Goal: Task Accomplishment & Management: Complete application form

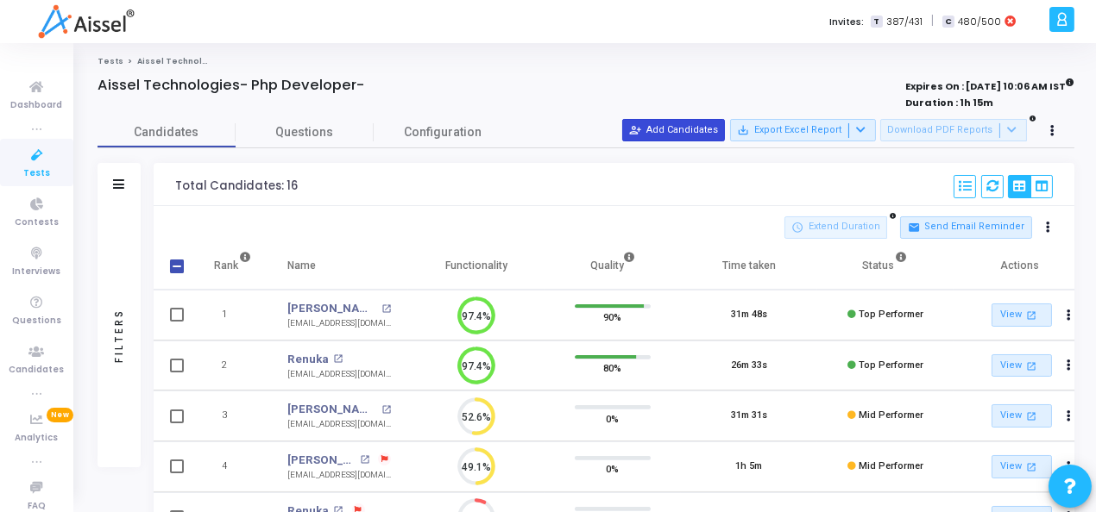
click at [665, 119] on button "person_add_alt Add Candidates" at bounding box center [673, 130] width 103 height 22
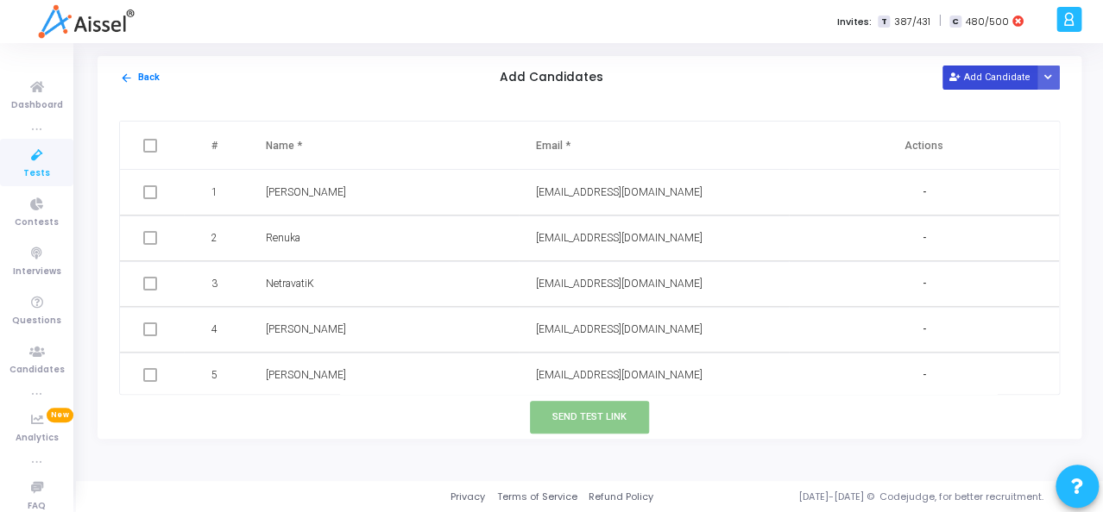
click at [993, 76] on button "Add Candidate" at bounding box center [989, 77] width 95 height 23
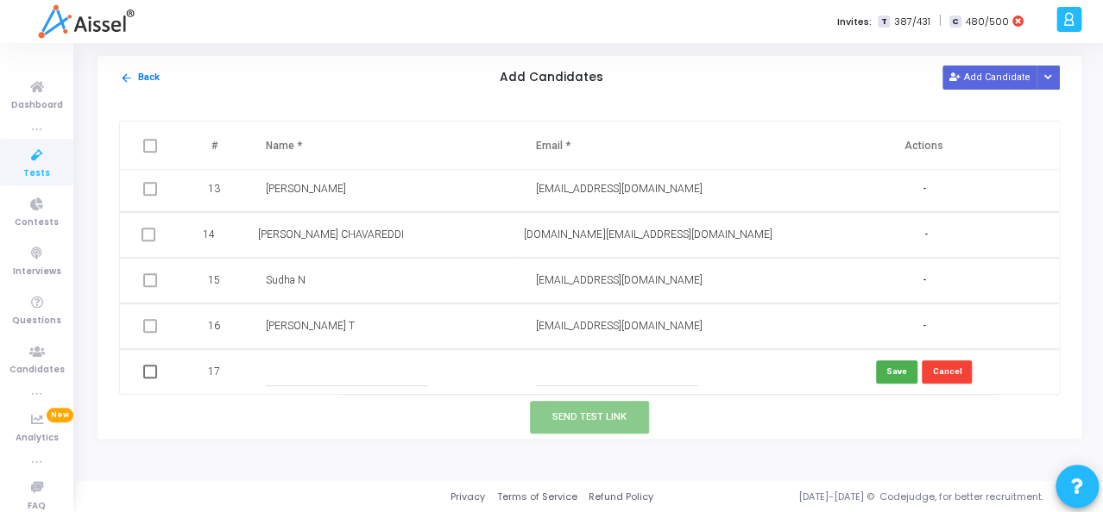
click at [266, 367] on input "text" at bounding box center [347, 372] width 162 height 28
type input "N"
type input "[PERSON_NAME] W"
click at [588, 363] on input "text" at bounding box center [617, 372] width 162 height 28
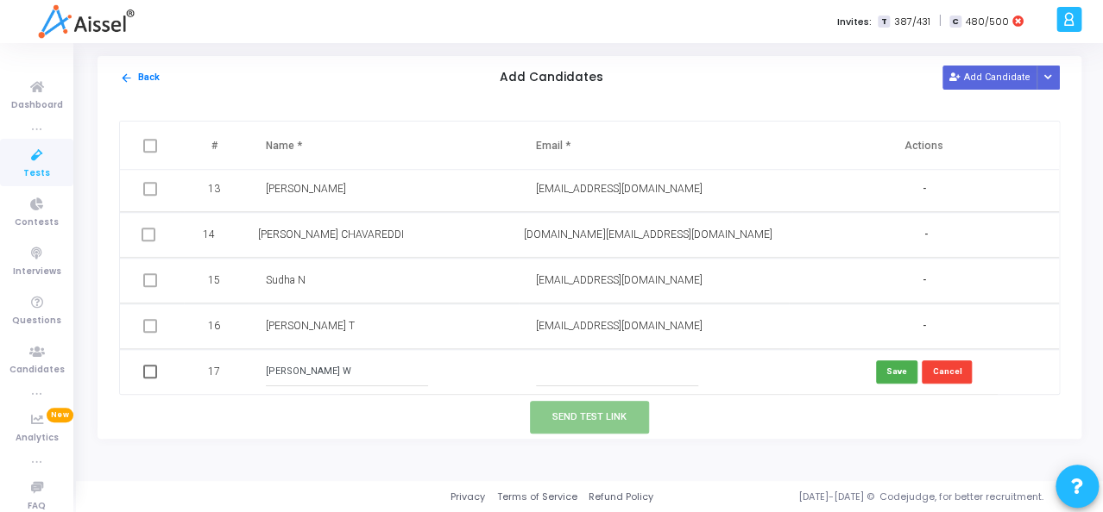
paste input "[PERSON_NAME][EMAIL_ADDRESS][DOMAIN_NAME]"
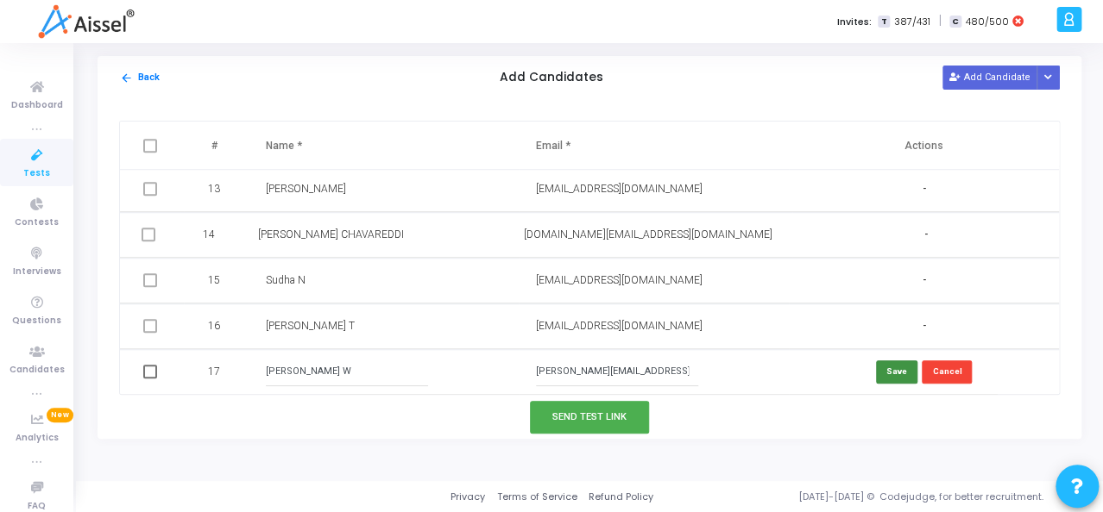
type input "[PERSON_NAME][EMAIL_ADDRESS][DOMAIN_NAME]"
click at [893, 369] on button "Save" at bounding box center [896, 372] width 41 height 23
click at [149, 370] on span at bounding box center [148, 372] width 14 height 14
click at [148, 379] on input "checkbox" at bounding box center [148, 379] width 1 height 1
checkbox input "true"
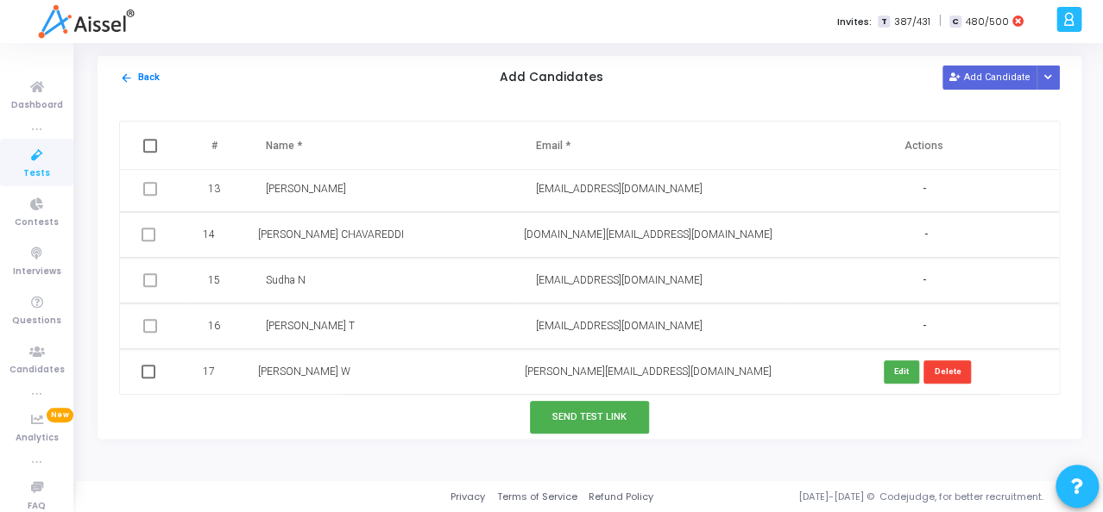
checkbox input "true"
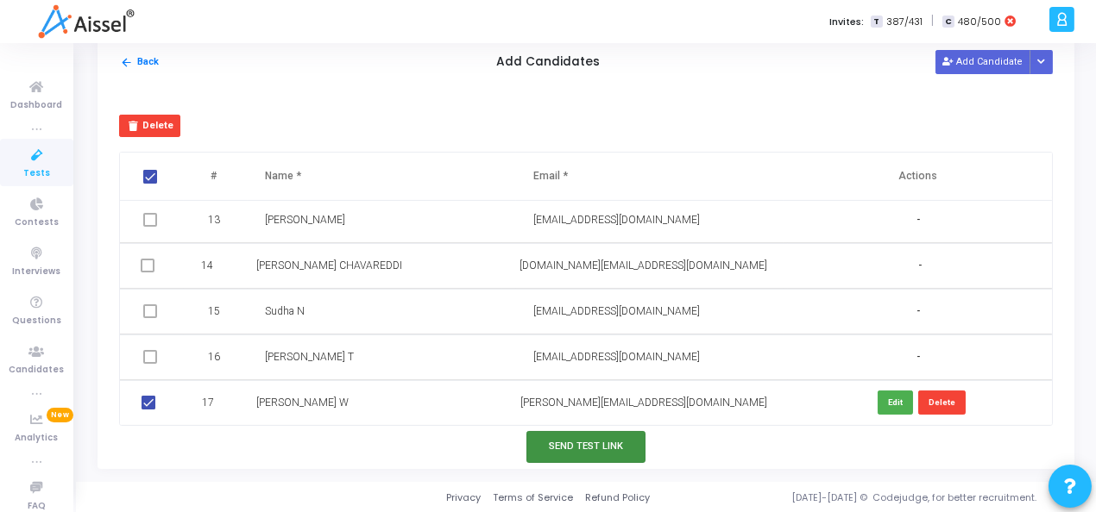
click at [598, 445] on button "Send Test Link" at bounding box center [585, 447] width 119 height 32
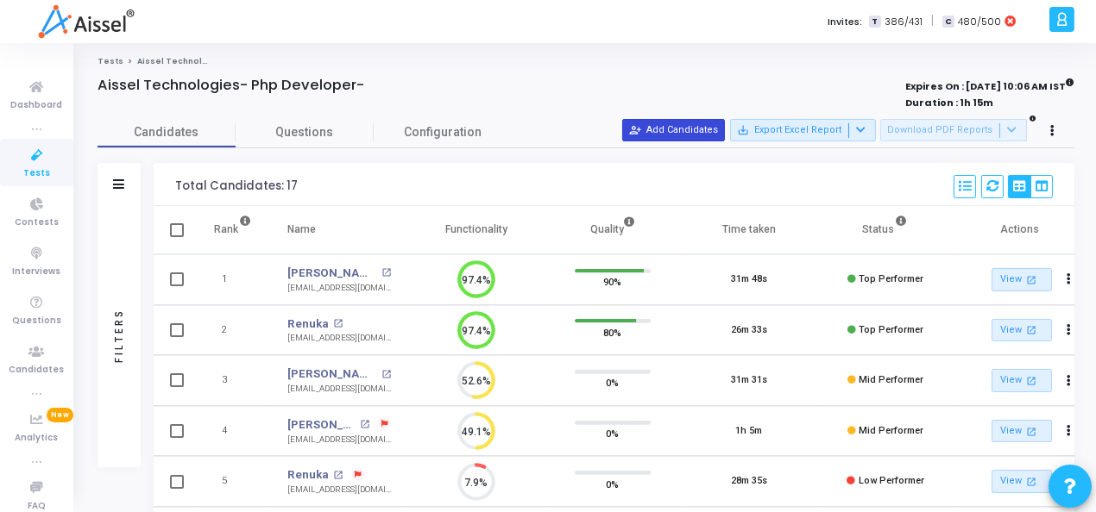
click at [701, 127] on button "person_add_alt Add Candidates" at bounding box center [673, 130] width 103 height 22
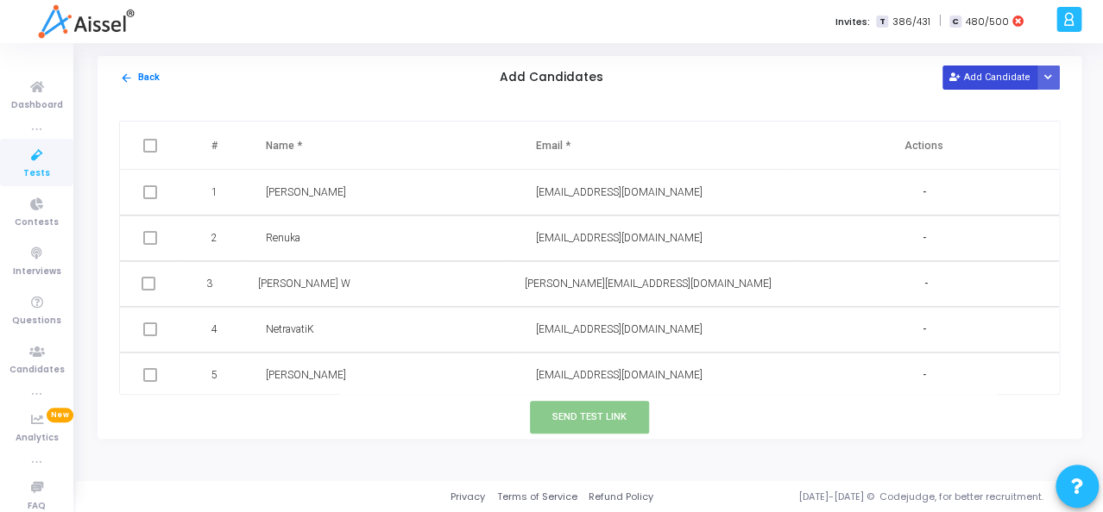
click at [994, 72] on button "Add Candidate" at bounding box center [989, 77] width 95 height 23
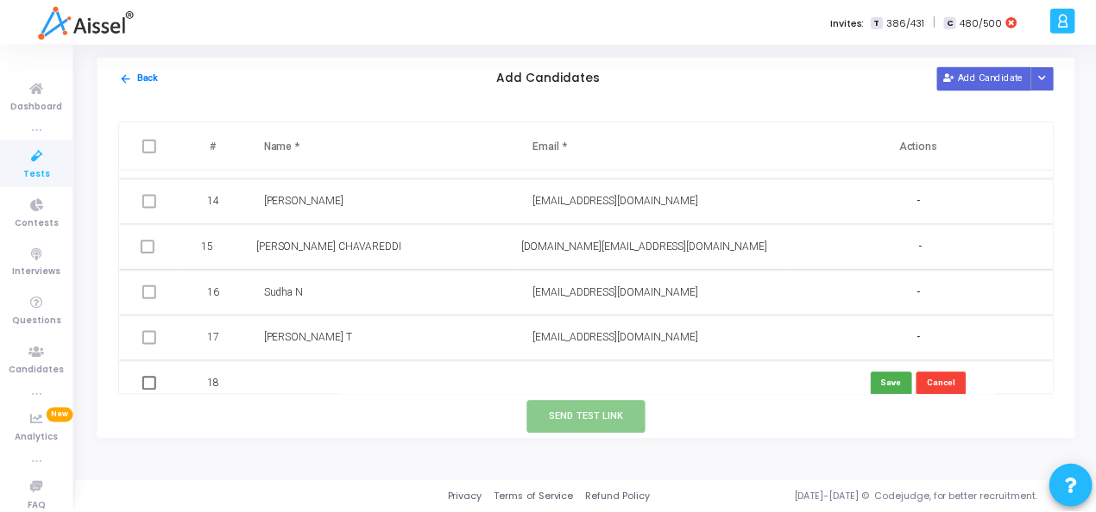
scroll to position [598, 0]
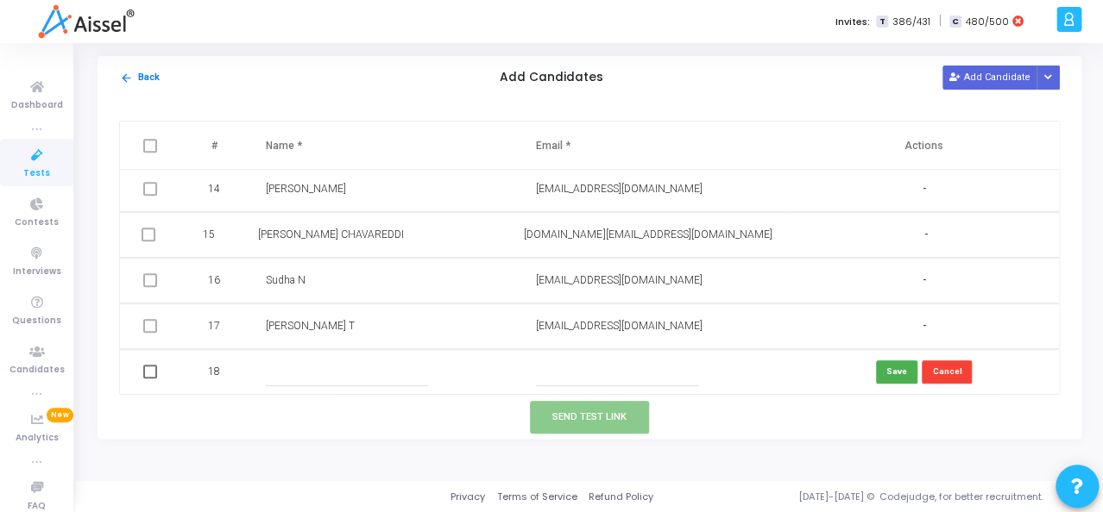
click at [267, 365] on input "text" at bounding box center [347, 372] width 162 height 28
type input "[PERSON_NAME] M"
click at [562, 363] on input "text" at bounding box center [617, 372] width 162 height 28
paste input "[PERSON_NAME][EMAIL_ADDRESS][DOMAIN_NAME]"
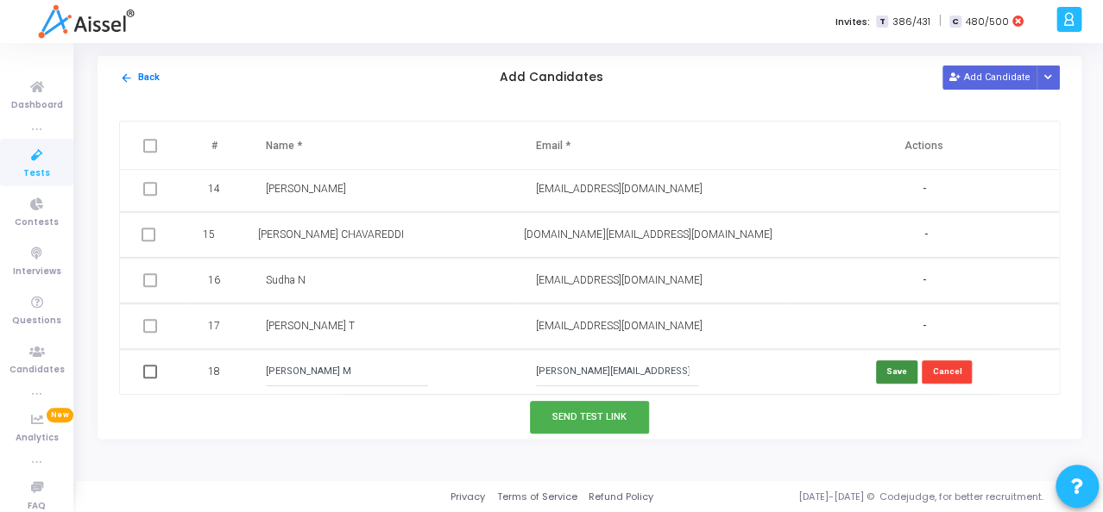
type input "[PERSON_NAME][EMAIL_ADDRESS][DOMAIN_NAME]"
click at [893, 368] on button "Save" at bounding box center [896, 372] width 41 height 23
click at [147, 372] on span at bounding box center [148, 372] width 14 height 14
click at [148, 379] on input "checkbox" at bounding box center [148, 379] width 1 height 1
checkbox input "true"
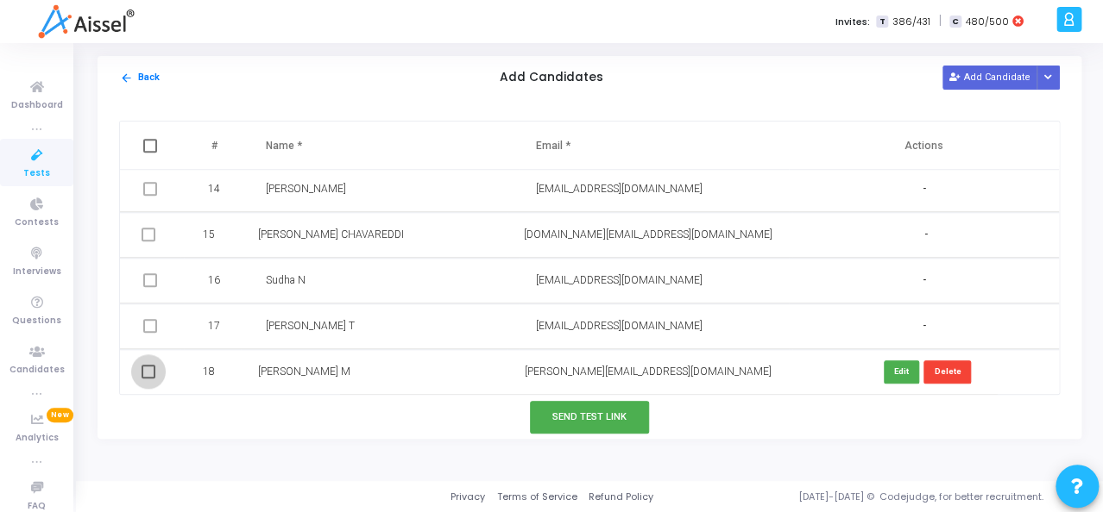
checkbox input "true"
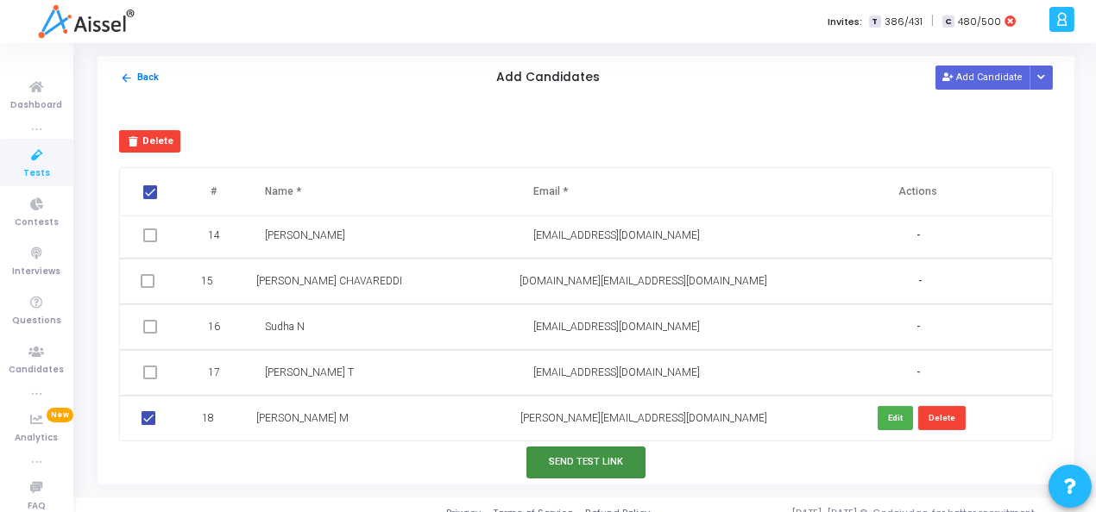
click at [573, 467] on button "Send Test Link" at bounding box center [585, 463] width 119 height 32
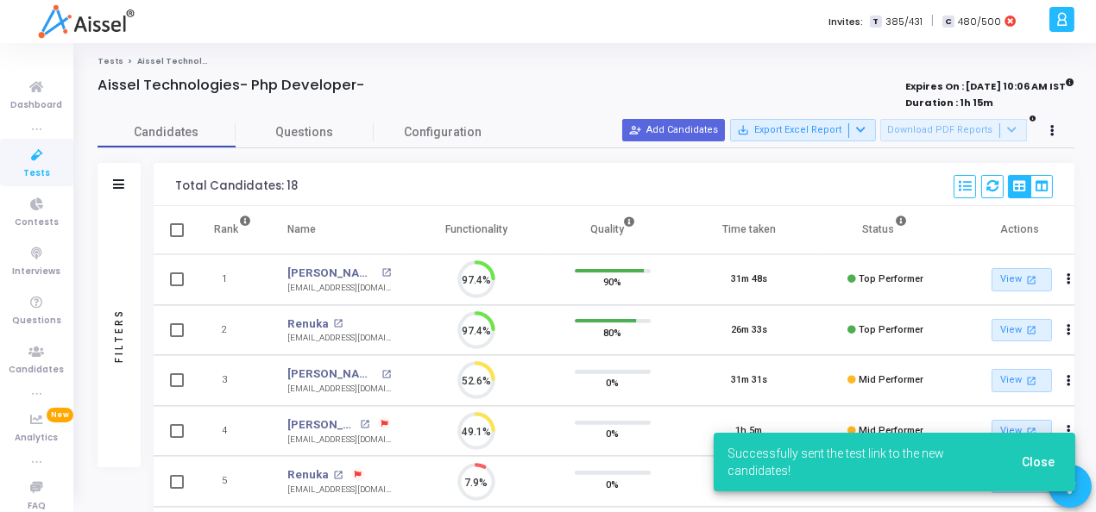
scroll to position [7, 7]
